Goal: Task Accomplishment & Management: Manage account settings

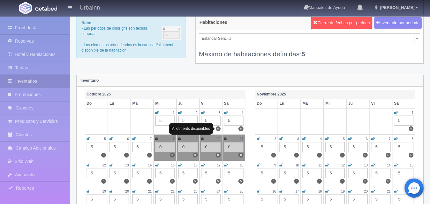
scroll to position [32, 0]
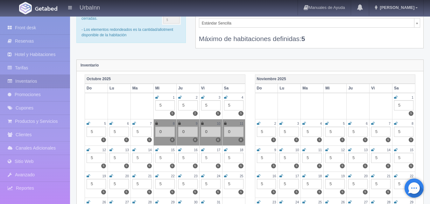
click at [104, 150] on small "12" at bounding box center [105, 150] width 4 height 4
click at [90, 149] on icon at bounding box center [89, 150] width 4 height 4
click at [94, 158] on div "5" at bounding box center [96, 158] width 19 height 10
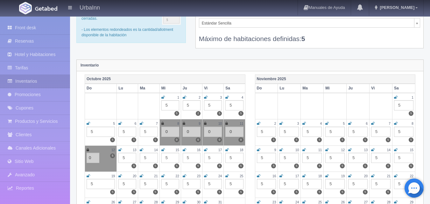
type input "0"
click at [120, 165] on td "13 5 5" at bounding box center [127, 159] width 21 height 26
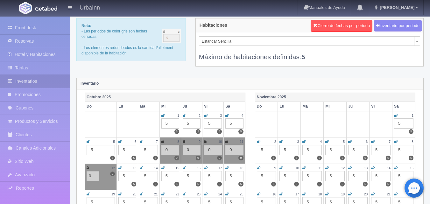
scroll to position [0, 0]
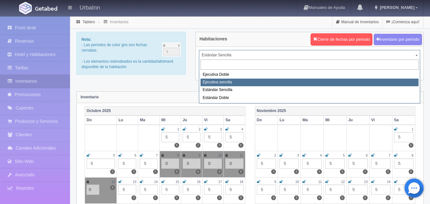
select select "1738"
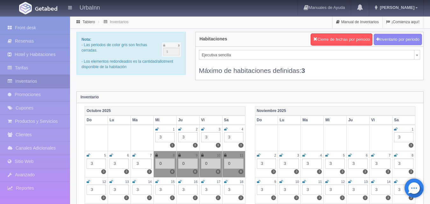
click at [101, 181] on div "12" at bounding box center [96, 181] width 19 height 5
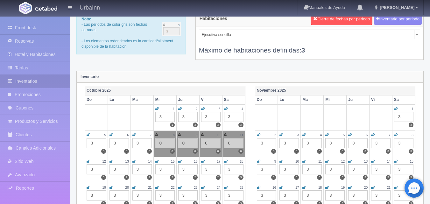
scroll to position [21, 0]
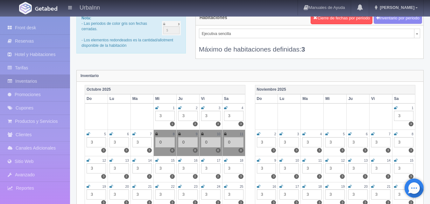
click at [100, 169] on div "3" at bounding box center [96, 168] width 19 height 10
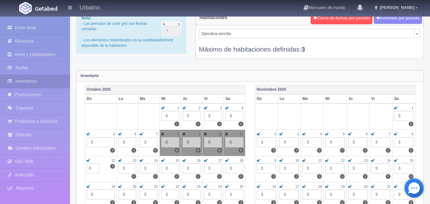
type input "0"
click at [89, 161] on icon at bounding box center [89, 161] width 4 height 4
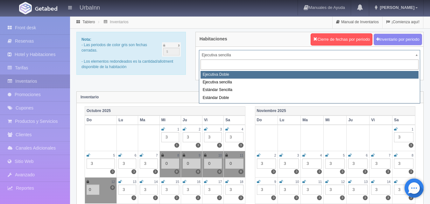
click at [237, 61] on input "text" at bounding box center [310, 65] width 218 height 11
